Goal: Task Accomplishment & Management: Use online tool/utility

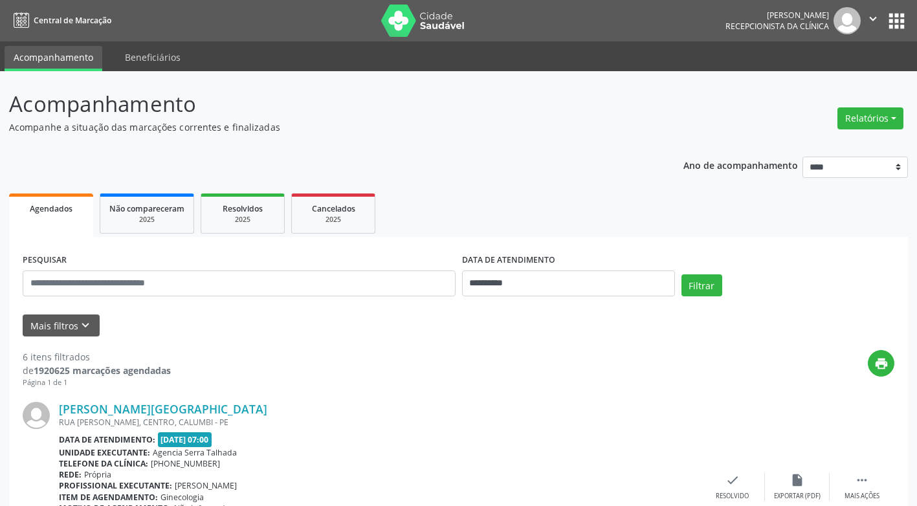
click at [871, 115] on button "Relatórios" at bounding box center [871, 118] width 66 height 22
click at [816, 147] on link "Agendamentos" at bounding box center [834, 146] width 139 height 18
select select "*"
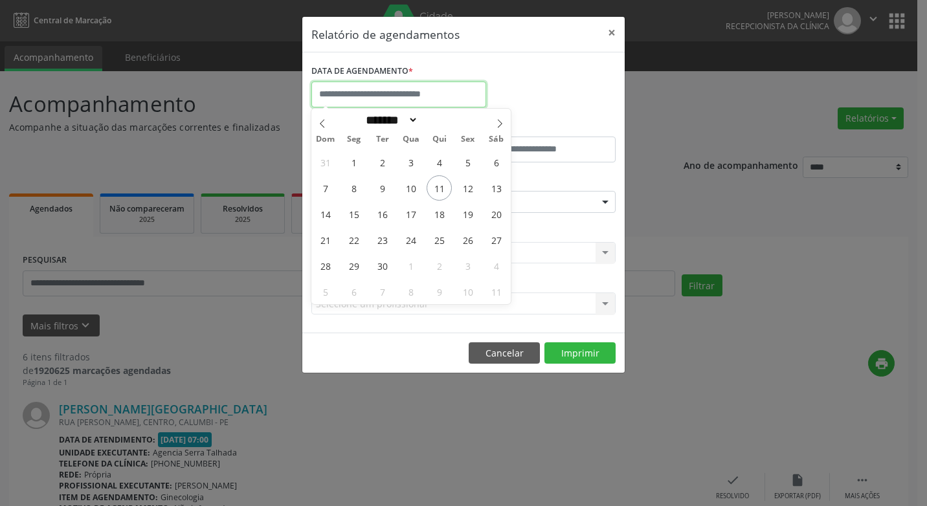
click at [403, 94] on input "text" at bounding box center [398, 95] width 175 height 26
click at [471, 184] on span "12" at bounding box center [467, 187] width 25 height 25
type input "**********"
click at [469, 189] on span "12" at bounding box center [467, 187] width 25 height 25
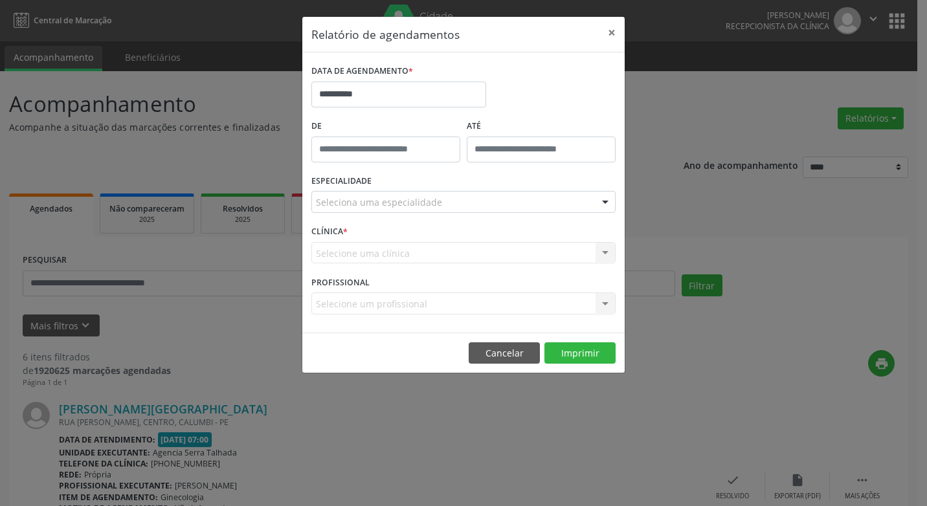
click at [469, 189] on div "ESPECIALIDADE Seleciona uma especialidade Todas as especialidades Alergologia A…" at bounding box center [463, 197] width 311 height 50
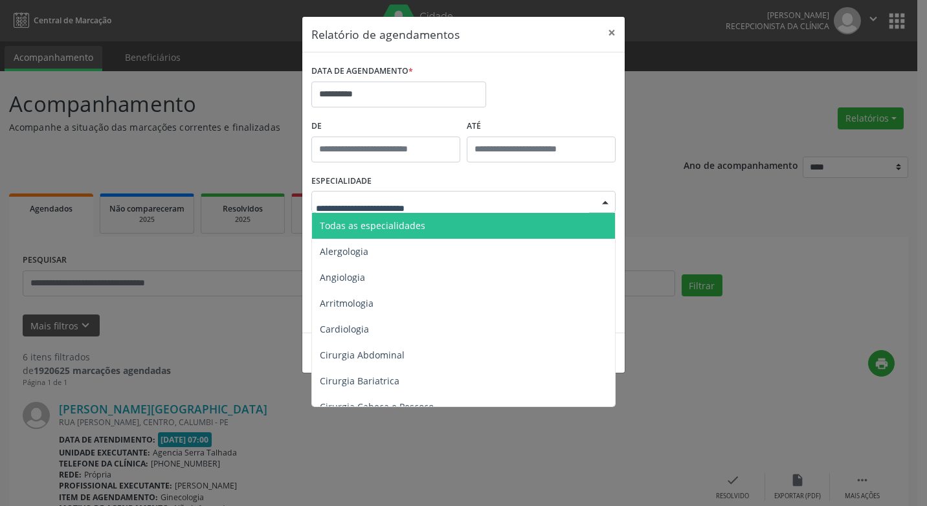
drag, startPoint x: 469, startPoint y: 189, endPoint x: 603, endPoint y: 201, distance: 135.2
click at [603, 201] on div at bounding box center [605, 203] width 19 height 22
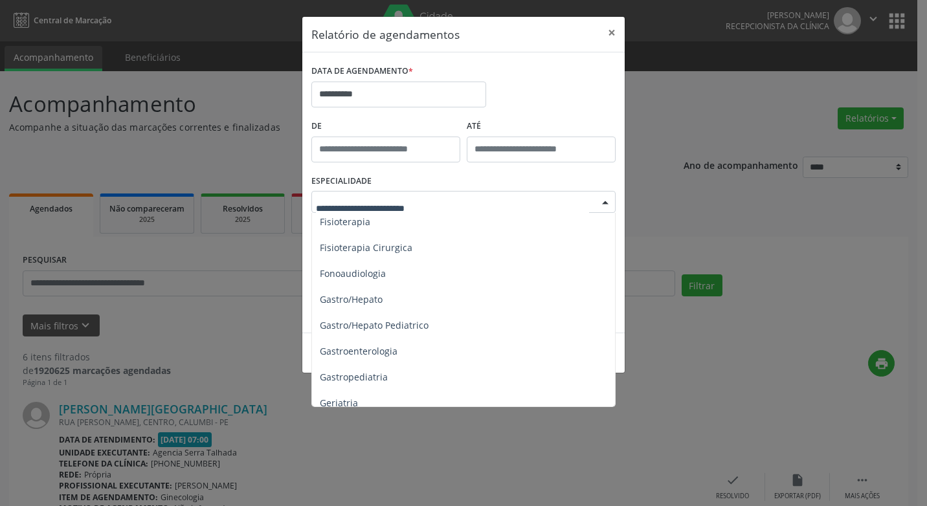
scroll to position [777, 0]
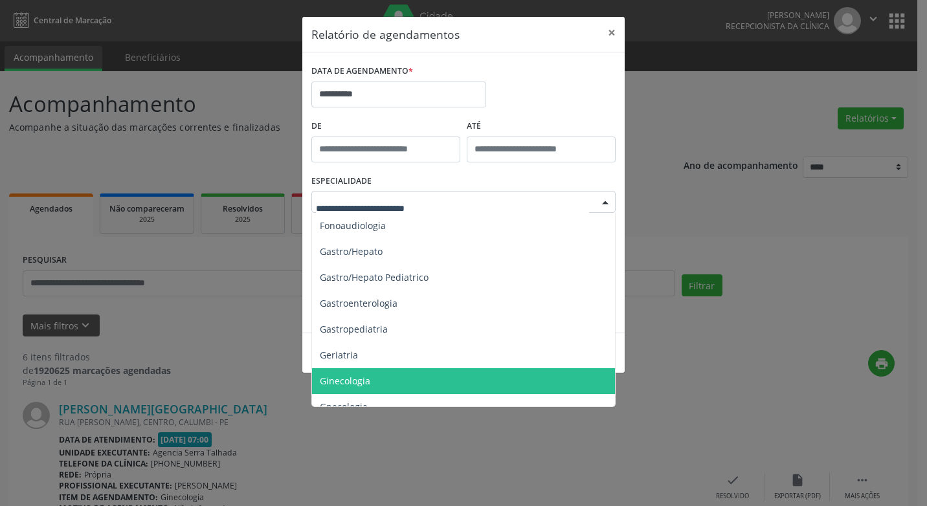
click at [349, 381] on span "Ginecologia" at bounding box center [345, 381] width 50 height 12
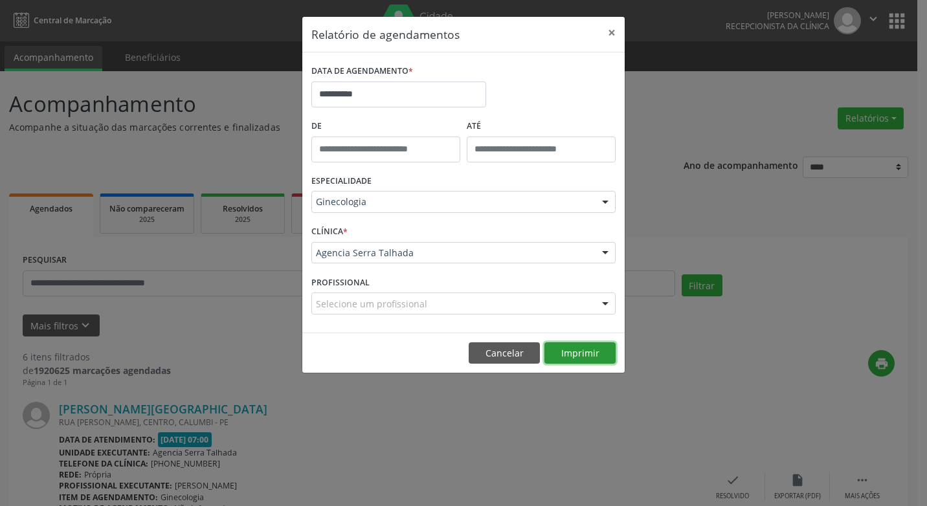
click at [571, 354] on button "Imprimir" at bounding box center [579, 353] width 71 height 22
